Goal: Ask a question: Seek information or help from site administrators or community

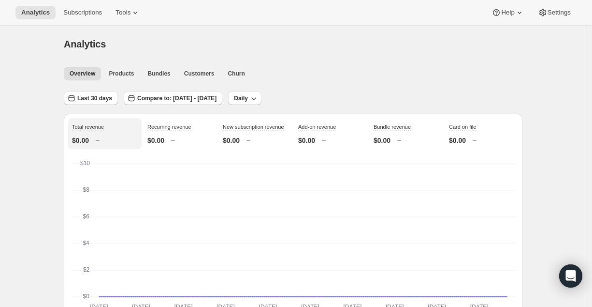
scroll to position [1144, 0]
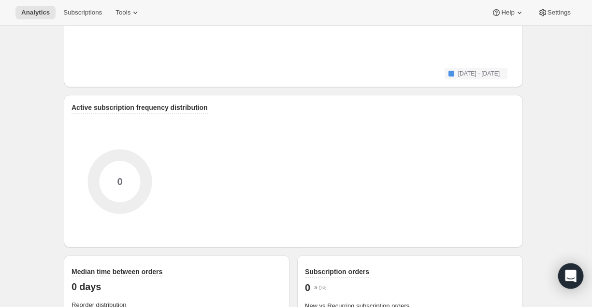
click at [567, 284] on div "Open Intercom Messenger" at bounding box center [571, 276] width 26 height 26
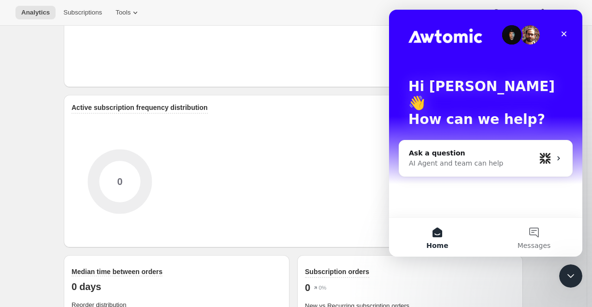
scroll to position [0, 0]
click at [525, 234] on button "Messages" at bounding box center [534, 237] width 97 height 39
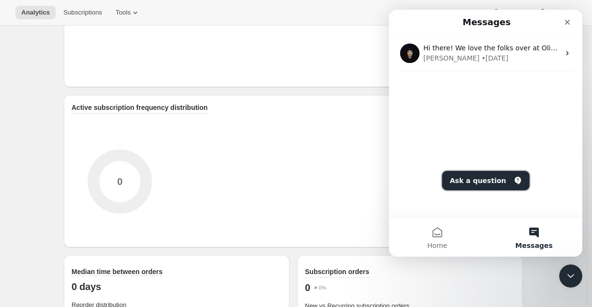
click at [490, 182] on button "Ask a question" at bounding box center [486, 180] width 88 height 19
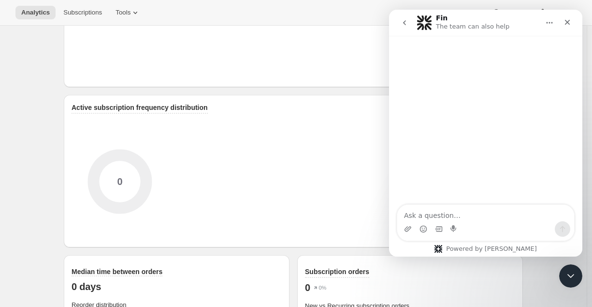
click at [439, 213] on textarea "Ask a question…" at bounding box center [485, 213] width 177 height 16
type textarea "Hy Awtomic Subscriptions"
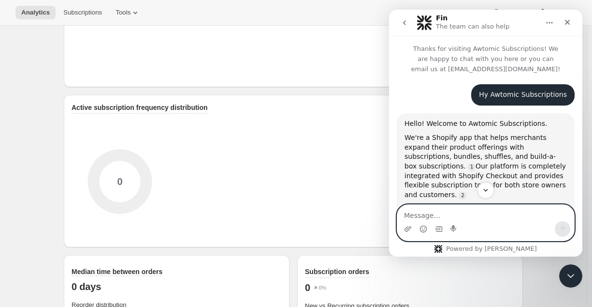
scroll to position [81, 0]
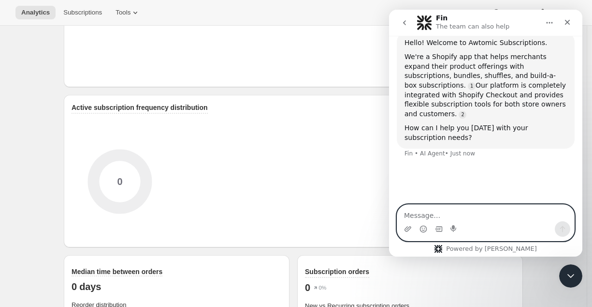
click at [436, 207] on textarea "Message…" at bounding box center [485, 213] width 177 height 16
type textarea "Please connect me with real person"
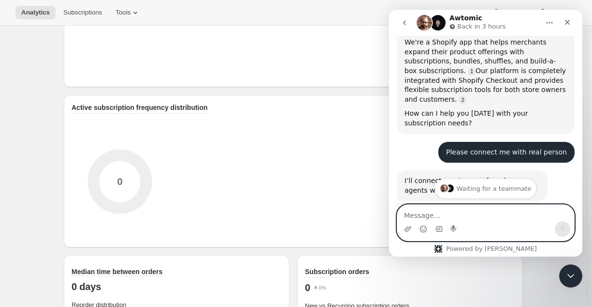
scroll to position [162, 0]
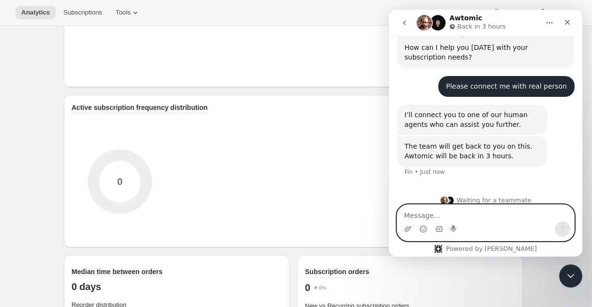
click at [454, 211] on textarea "Message…" at bounding box center [485, 213] width 177 height 16
type textarea "ok I am waiting"
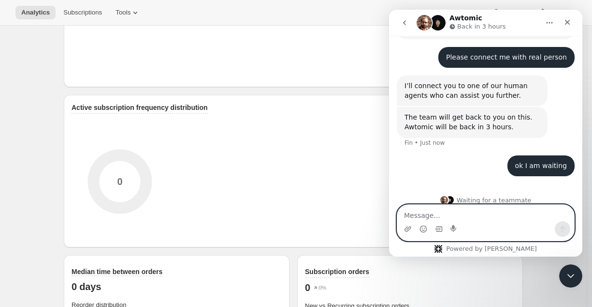
paste textarea "I’ve installed the Awtomic Subscriptions app on my Shopify store and set up a b…"
type textarea "I’ve installed the Awtomic Subscriptions app on my Shopify store and set up a b…"
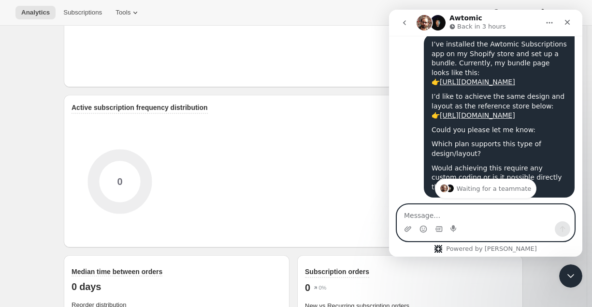
scroll to position [340, 0]
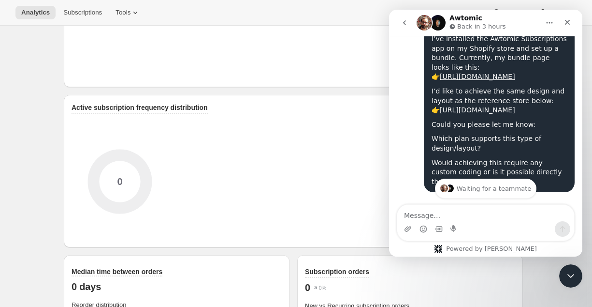
click at [503, 114] on link "[URL][DOMAIN_NAME]" at bounding box center [477, 110] width 75 height 8
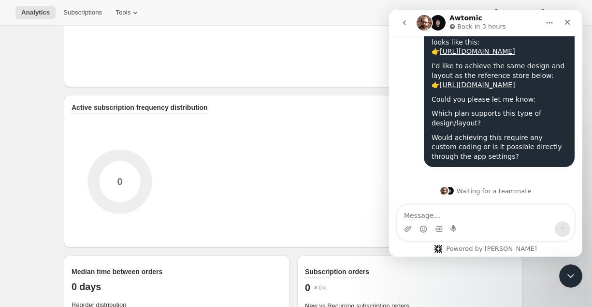
click at [478, 27] on p "Back in 3 hours" at bounding box center [481, 27] width 49 height 10
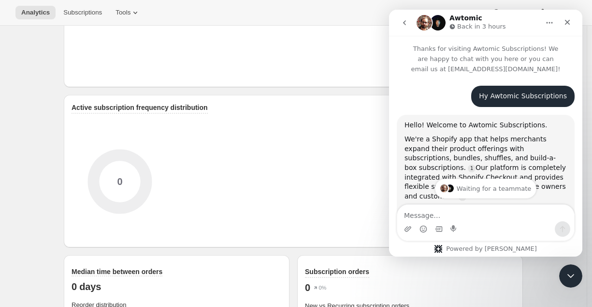
click at [521, 101] on div "Hy Awtomic Subscriptions [PERSON_NAME] • 1m ago" at bounding box center [522, 96] width 103 height 21
click at [389, 68] on html "Awtomic Back in 3 hours Thanks for visiting Awtomic Subscriptions! We are happy…" at bounding box center [485, 133] width 193 height 247
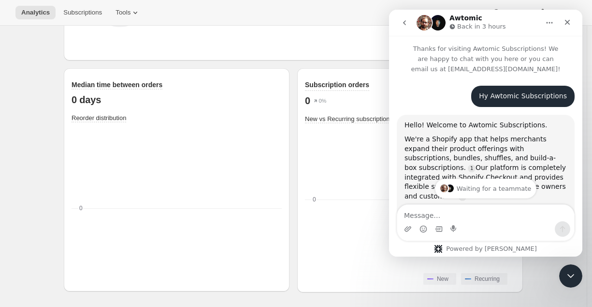
scroll to position [403, 0]
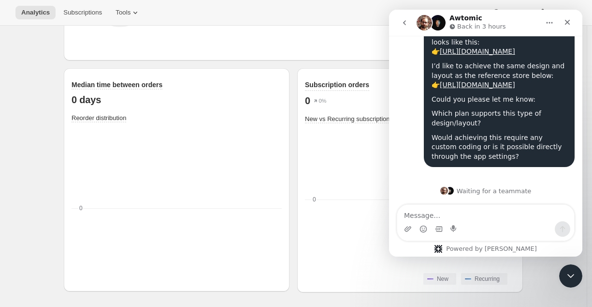
click at [492, 25] on p "Back in 3 hours" at bounding box center [481, 27] width 49 height 10
click at [515, 81] on link "[URL][DOMAIN_NAME]" at bounding box center [477, 85] width 75 height 8
click at [502, 17] on div "Awtomic Back in 3 hours" at bounding box center [478, 23] width 123 height 17
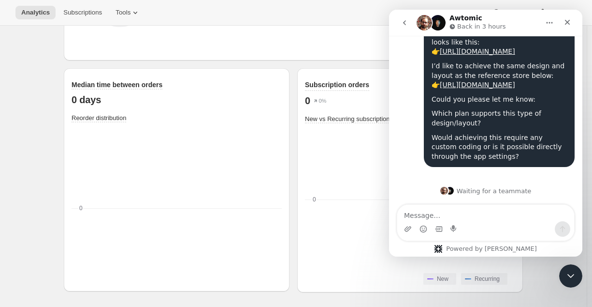
click at [471, 28] on p "Back in 3 hours" at bounding box center [481, 27] width 49 height 10
click at [571, 23] on icon "Close" at bounding box center [568, 22] width 8 height 8
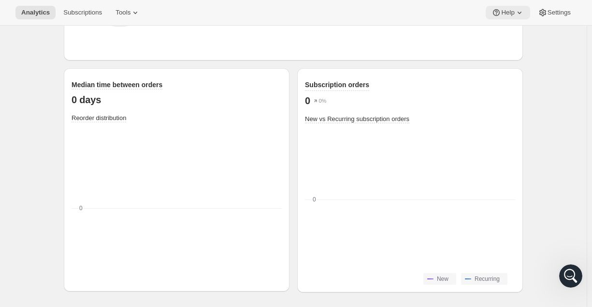
click at [512, 15] on span "Help" at bounding box center [507, 13] width 13 height 8
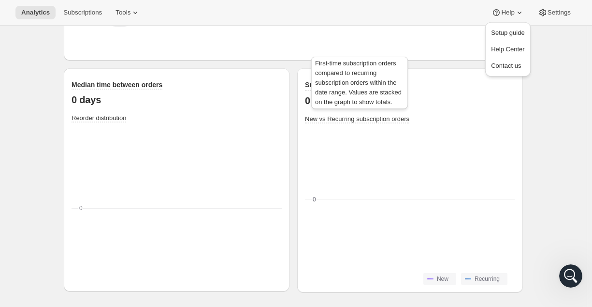
click at [364, 116] on span "New vs Recurring subscription orders" at bounding box center [357, 118] width 104 height 7
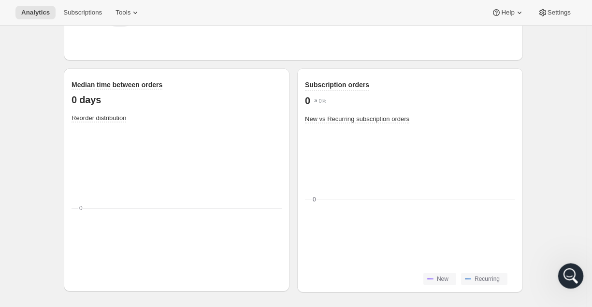
click at [567, 276] on icon "Open Intercom Messenger" at bounding box center [570, 274] width 16 height 16
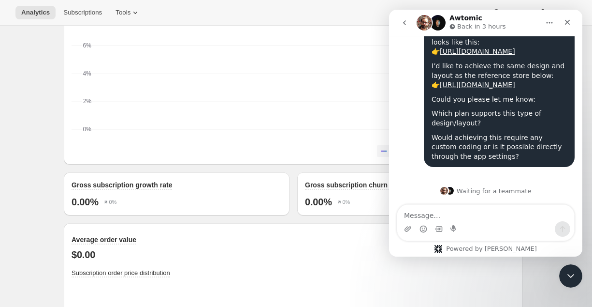
click at [41, 151] on div "Analytics. This page is ready Analytics Overview Products Bundles Customers Chu…" at bounding box center [293, 46] width 587 height 1612
click at [560, 20] on div "Close" at bounding box center [567, 22] width 17 height 17
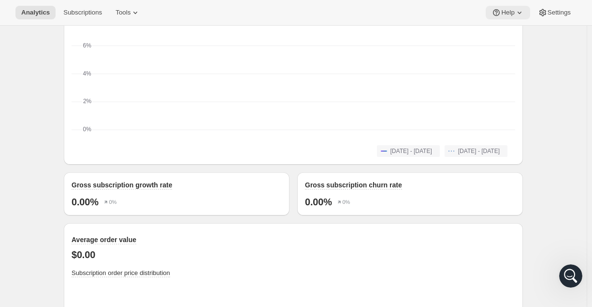
click at [525, 17] on button "Help" at bounding box center [508, 13] width 44 height 14
click at [419, 9] on div "Analytics Subscriptions Tools Help Settings" at bounding box center [296, 13] width 592 height 26
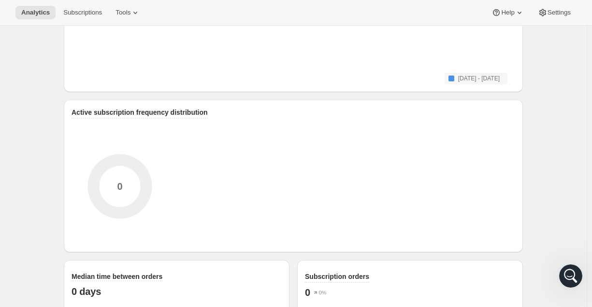
scroll to position [1039, 0]
